Goal: Information Seeking & Learning: Learn about a topic

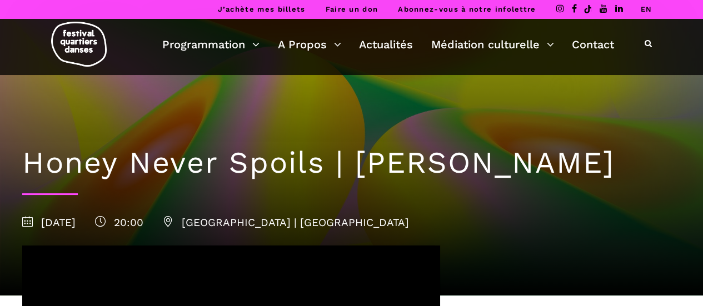
drag, startPoint x: 635, startPoint y: 171, endPoint x: 358, endPoint y: 159, distance: 277.5
click at [358, 159] on h1 "Honey Never Spoils | Zachary Bastille" at bounding box center [351, 163] width 658 height 36
copy h1 "[PERSON_NAME]"
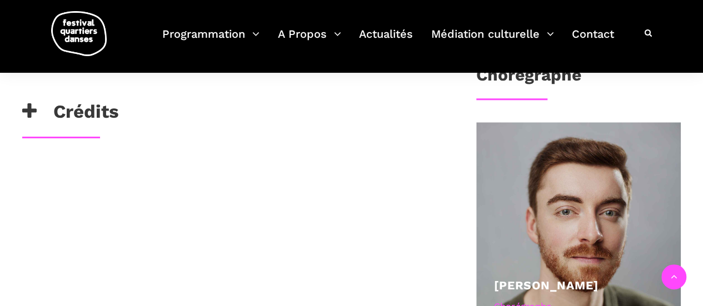
scroll to position [333, 0]
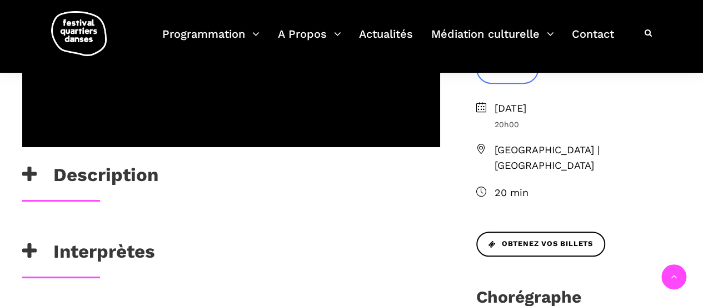
click at [83, 176] on h3 "Description" at bounding box center [90, 178] width 136 height 28
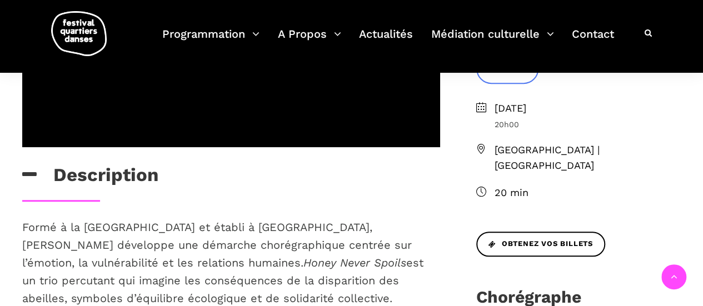
click at [83, 176] on h3 "Description" at bounding box center [90, 178] width 136 height 28
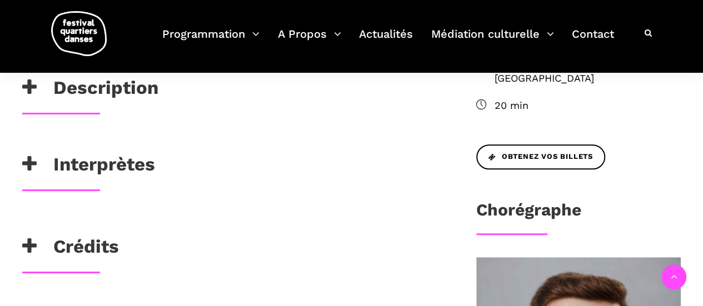
scroll to position [445, 0]
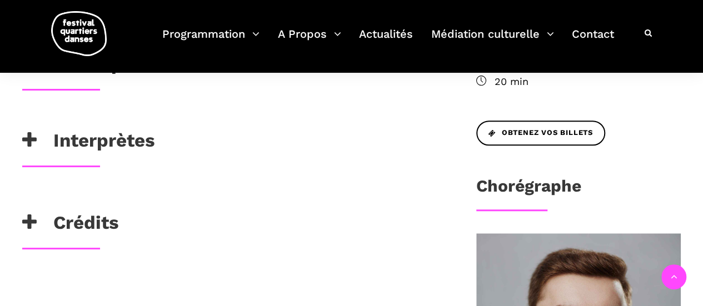
click at [89, 145] on h3 "Interprètes" at bounding box center [88, 143] width 133 height 28
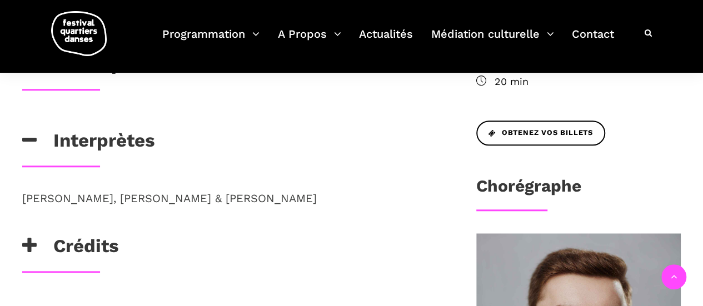
click at [89, 145] on h3 "Interprètes" at bounding box center [88, 143] width 133 height 28
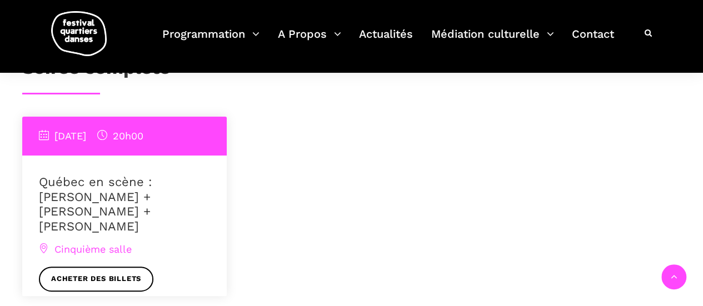
scroll to position [889, 0]
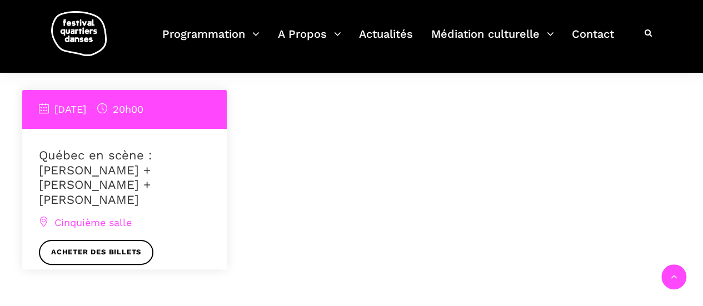
click at [151, 156] on link "Québec en scène : [PERSON_NAME] + [PERSON_NAME] + [PERSON_NAME]" at bounding box center [95, 177] width 113 height 58
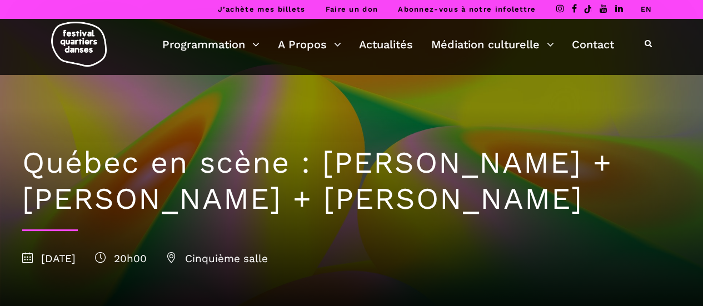
drag, startPoint x: 320, startPoint y: 164, endPoint x: 554, endPoint y: 193, distance: 235.7
click at [554, 193] on h1 "Québec en scène : [PERSON_NAME] + [PERSON_NAME] + [PERSON_NAME]" at bounding box center [351, 181] width 658 height 72
copy h1 "[PERSON_NAME] + [PERSON_NAME] + [PERSON_NAME]"
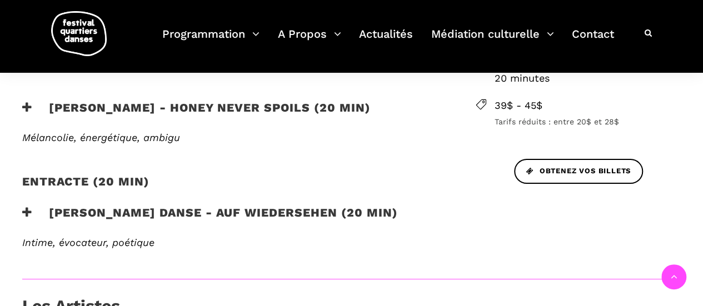
scroll to position [500, 0]
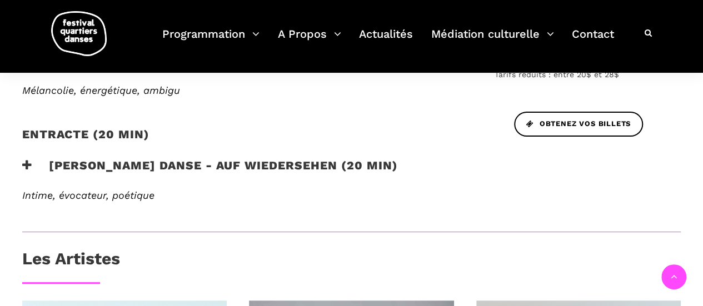
click at [174, 165] on h3 "[PERSON_NAME] Danse - Auf Wiedersehen (20 min)" at bounding box center [210, 172] width 376 height 28
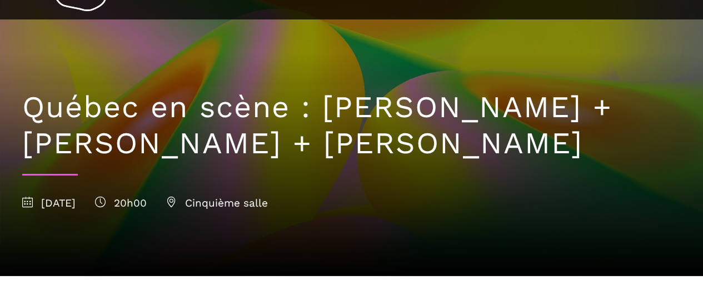
scroll to position [0, 0]
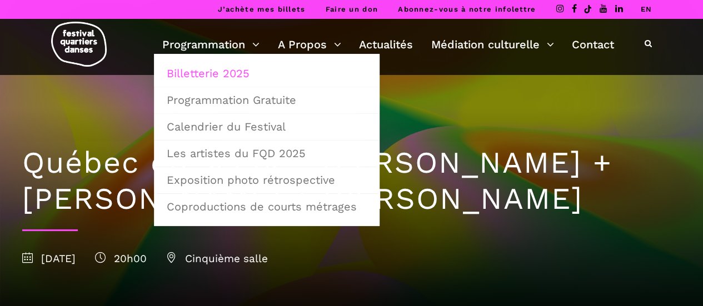
click at [214, 77] on link "Billetterie 2025" at bounding box center [266, 74] width 213 height 26
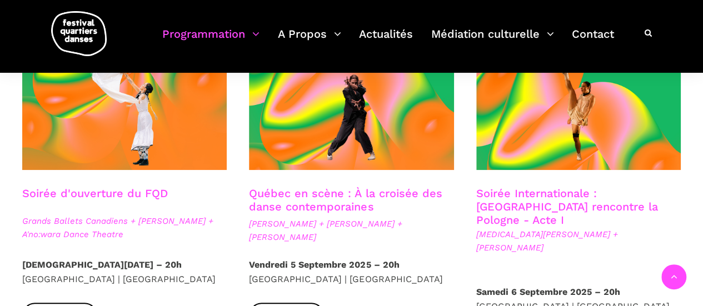
scroll to position [389, 0]
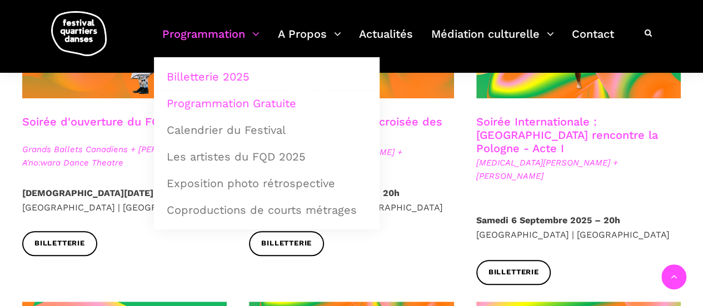
click at [217, 104] on link "Programmation Gratuite" at bounding box center [266, 104] width 213 height 26
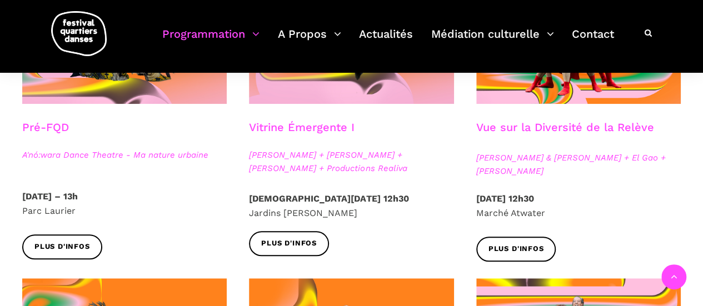
scroll to position [389, 0]
